Goal: Task Accomplishment & Management: Manage account settings

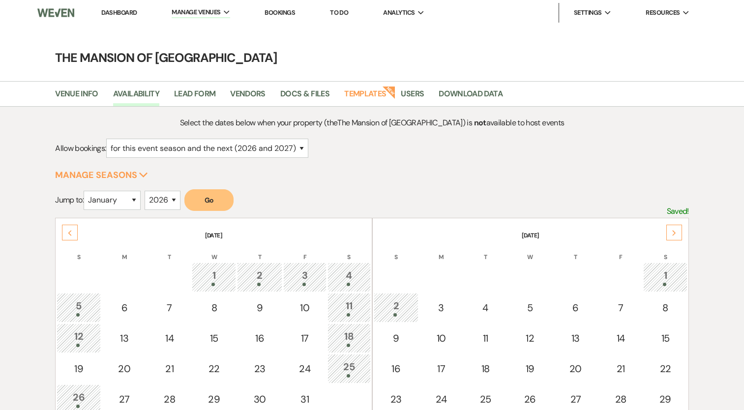
select select "2"
select select "2026"
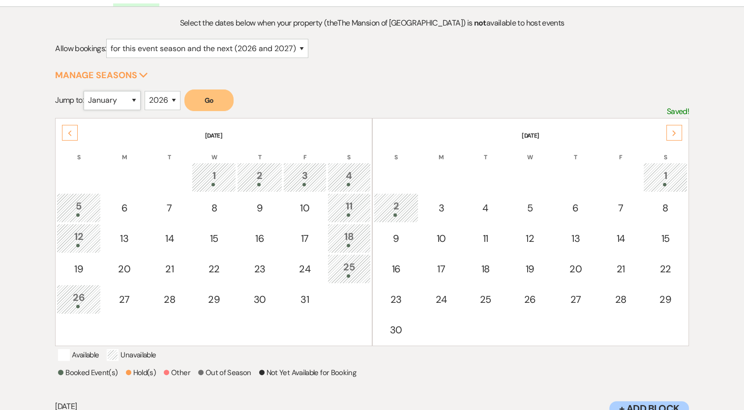
click at [96, 91] on select "January February March April May June July August September October November De…" at bounding box center [112, 100] width 57 height 19
select select "6"
click at [86, 91] on select "January February March April May June July August September October November De…" at bounding box center [112, 100] width 57 height 19
click at [204, 99] on button "Go" at bounding box center [208, 101] width 49 height 22
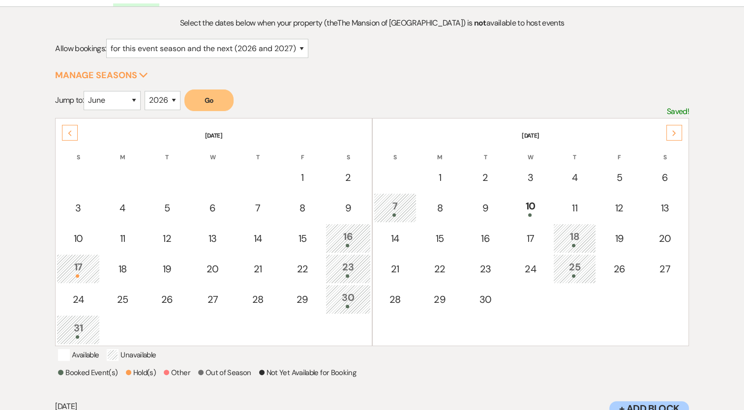
click at [349, 240] on div "16" at bounding box center [348, 238] width 34 height 18
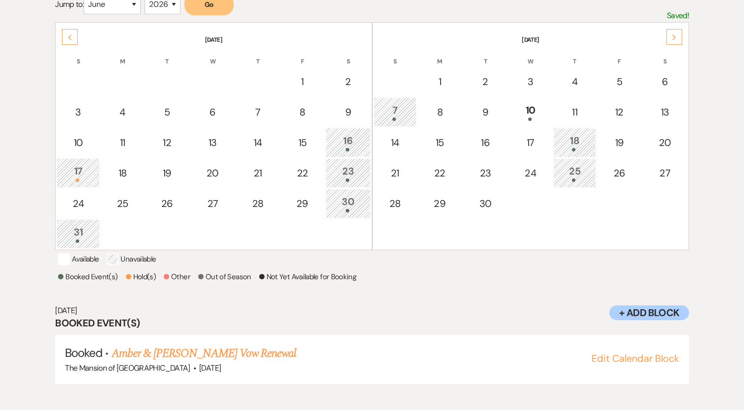
scroll to position [198, 0]
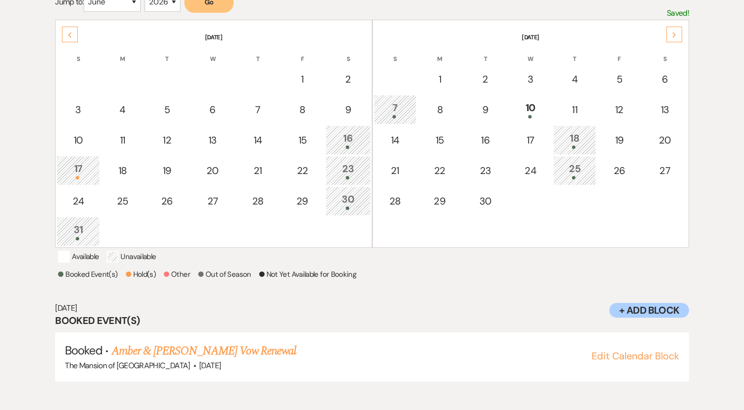
click at [71, 167] on div "17" at bounding box center [78, 170] width 32 height 18
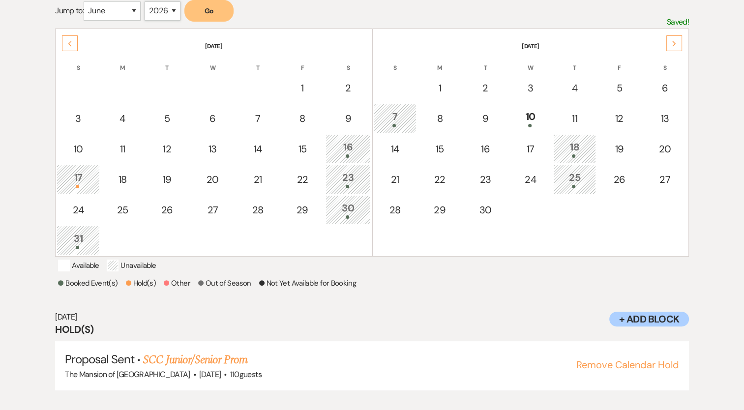
click at [164, 5] on select "2025 2026 2027 2028 2029" at bounding box center [163, 10] width 36 height 19
select select "2025"
click at [147, 1] on select "2025 2026 2027 2028 2029" at bounding box center [163, 10] width 36 height 19
click at [225, 14] on button "Go" at bounding box center [208, 11] width 49 height 22
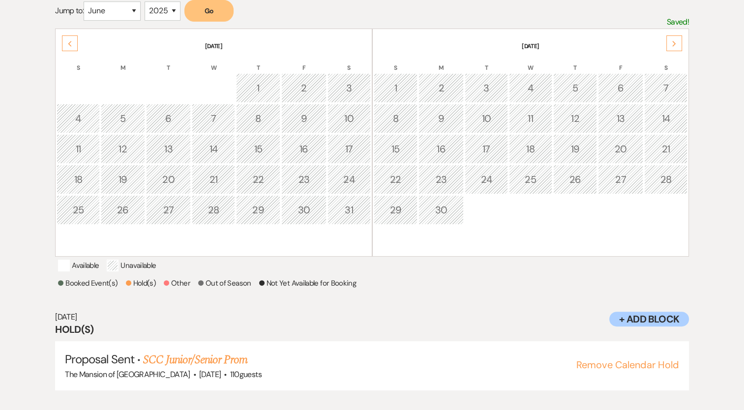
scroll to position [152, 0]
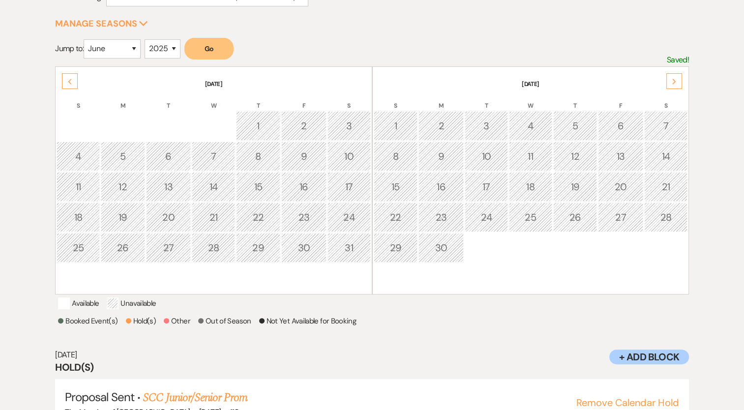
click at [675, 85] on div "Next" at bounding box center [675, 81] width 16 height 16
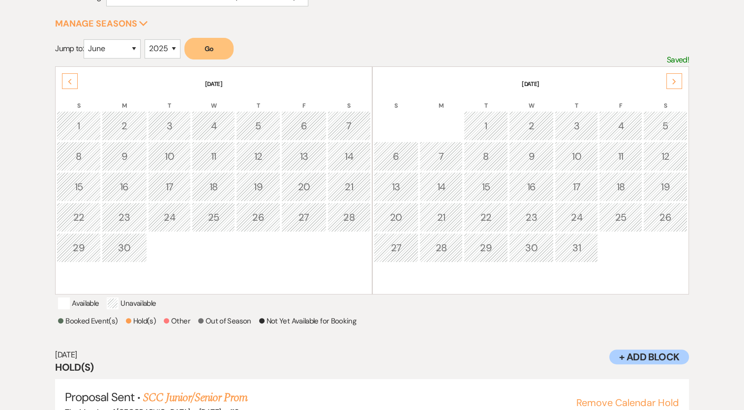
click at [675, 85] on div "Next" at bounding box center [675, 81] width 16 height 16
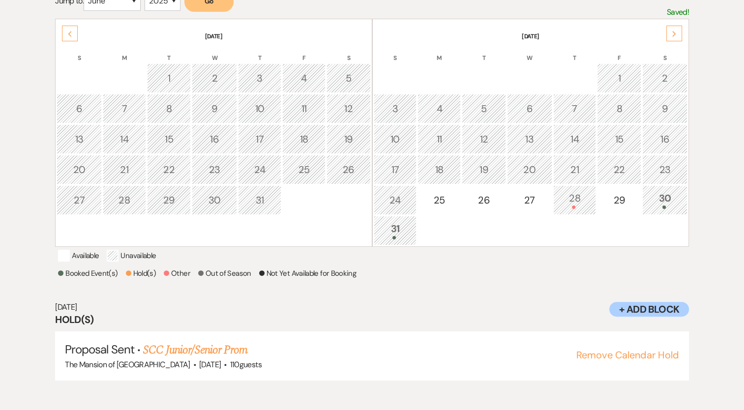
scroll to position [198, 0]
click at [662, 210] on td "30" at bounding box center [665, 201] width 45 height 30
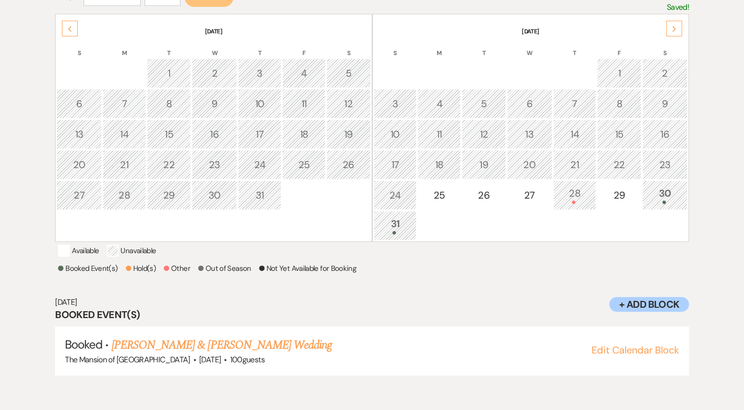
scroll to position [205, 0]
click at [379, 232] on td "31" at bounding box center [395, 226] width 43 height 30
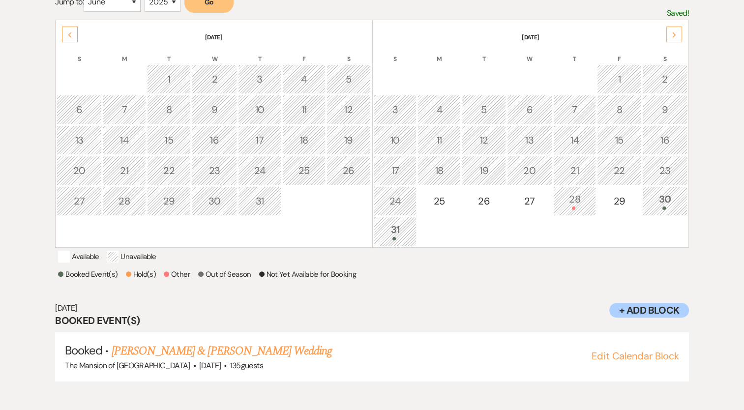
click at [662, 208] on td "30" at bounding box center [665, 201] width 45 height 30
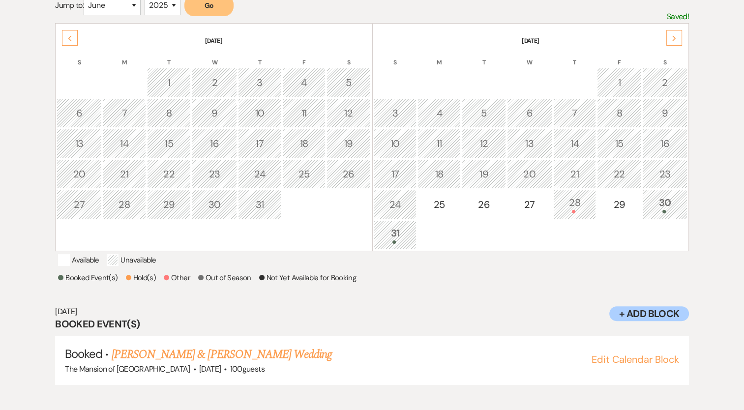
click at [662, 210] on div at bounding box center [665, 211] width 34 height 3
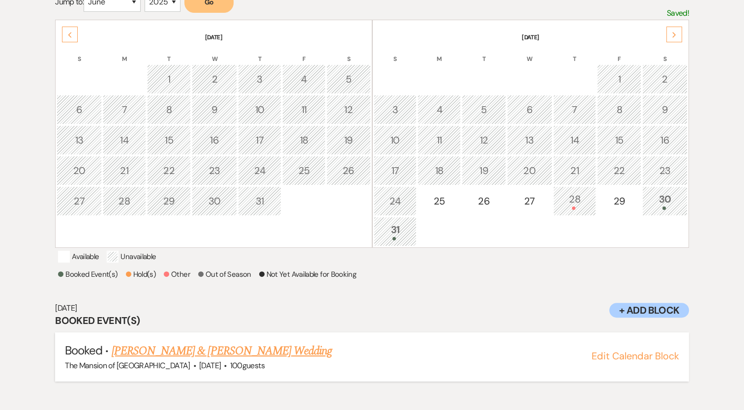
click at [240, 360] on link "[PERSON_NAME] & [PERSON_NAME] Wedding" at bounding box center [222, 351] width 220 height 18
click at [399, 231] on div "31" at bounding box center [395, 231] width 32 height 18
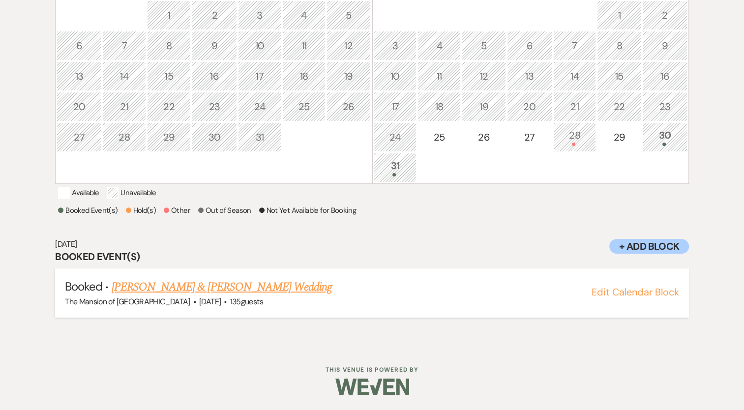
click at [259, 289] on link "[PERSON_NAME] & [PERSON_NAME] Wedding" at bounding box center [222, 287] width 220 height 18
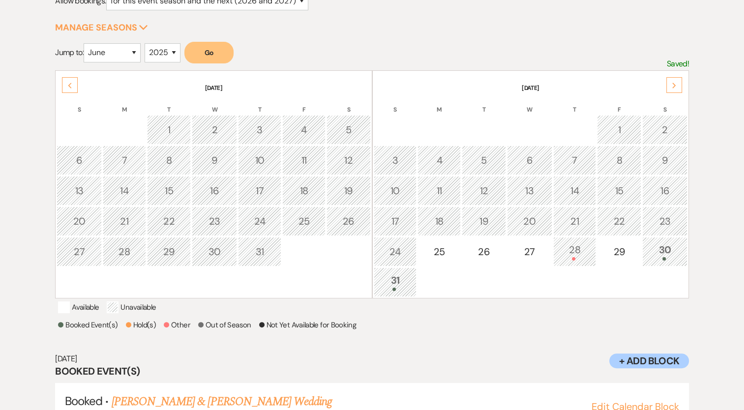
scroll to position [148, 0]
click at [671, 83] on div "Next" at bounding box center [675, 85] width 16 height 16
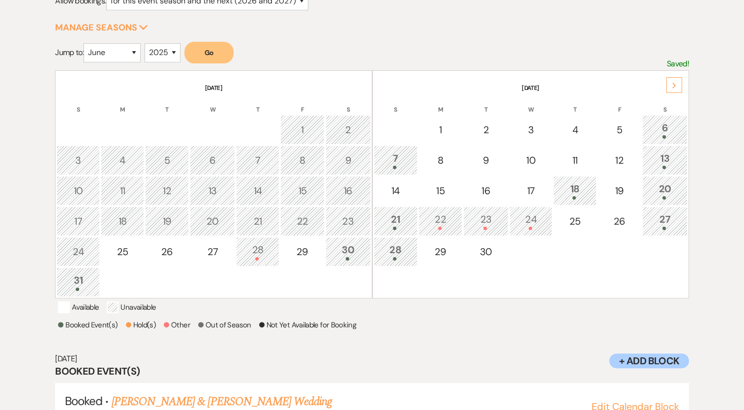
click at [672, 125] on div "6" at bounding box center [665, 130] width 34 height 18
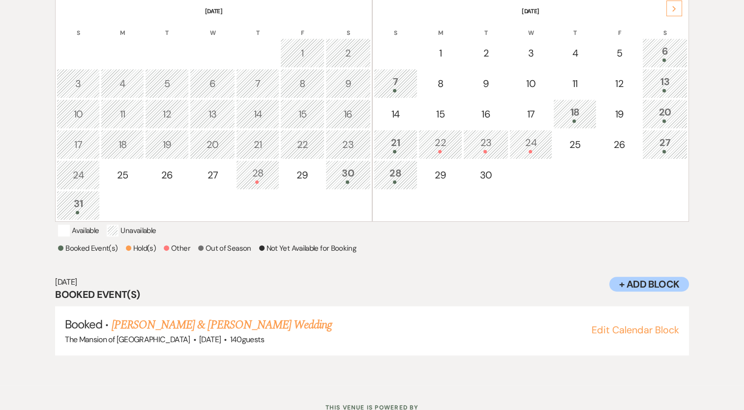
scroll to position [225, 0]
click at [393, 89] on span at bounding box center [394, 90] width 3 height 3
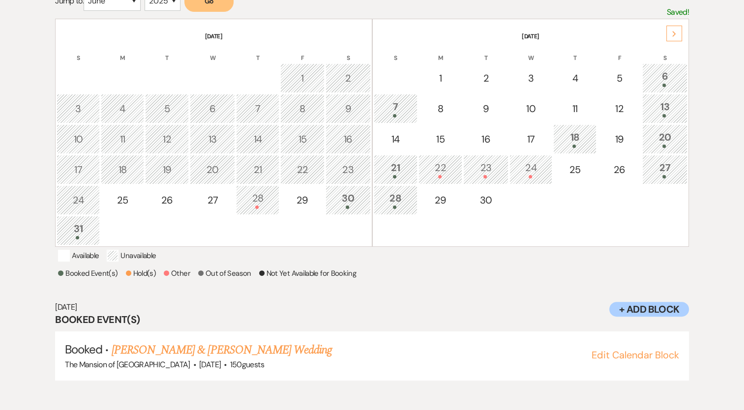
scroll to position [198, 0]
click at [664, 75] on div "6" at bounding box center [665, 79] width 34 height 18
click at [256, 358] on link "[PERSON_NAME] & [PERSON_NAME] Wedding" at bounding box center [222, 351] width 220 height 18
